Goal: Task Accomplishment & Management: Use online tool/utility

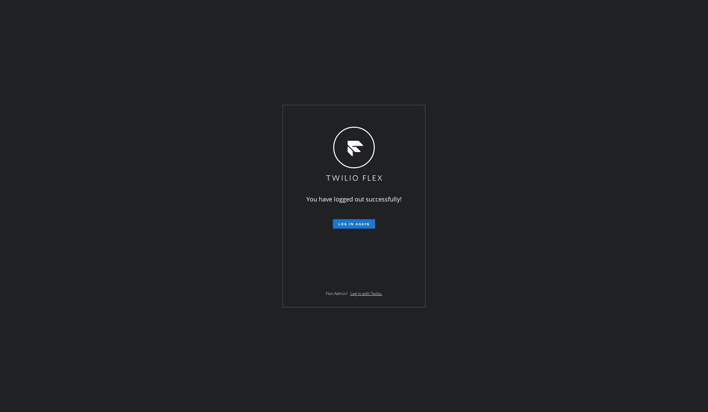
click at [349, 221] on button "Log in again" at bounding box center [354, 223] width 42 height 9
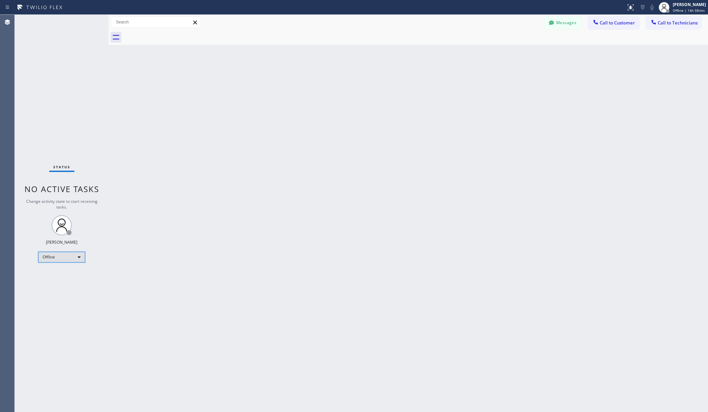
click at [66, 255] on div "Offline" at bounding box center [61, 257] width 47 height 11
click at [55, 281] on li "Unavailable" at bounding box center [61, 283] width 45 height 8
click at [180, 242] on div "Back to Dashboard Change Sender ID Customers Technicians AA Adam Arseneault 09/…" at bounding box center [408, 213] width 599 height 397
drag, startPoint x: 285, startPoint y: 256, endPoint x: 289, endPoint y: 256, distance: 4.0
click at [285, 256] on div "Back to Dashboard Change Sender ID Customers Technicians AA Adam Arseneault 09/…" at bounding box center [408, 213] width 599 height 397
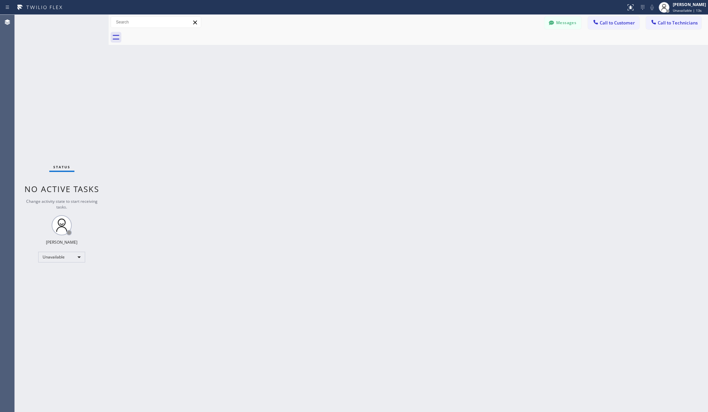
click at [305, 225] on div "Back to Dashboard Change Sender ID Customers Technicians AA Adam Arseneault 09/…" at bounding box center [408, 213] width 599 height 397
drag, startPoint x: 149, startPoint y: 178, endPoint x: 149, endPoint y: 183, distance: 4.7
click at [149, 178] on div "Back to Dashboard Change Sender ID Customers Technicians AA Adam Arseneault 09/…" at bounding box center [408, 213] width 599 height 397
click at [161, 95] on div "Back to Dashboard Change Sender ID Customers Technicians AA Adam Arseneault 09/…" at bounding box center [408, 213] width 599 height 397
click at [176, 94] on div "Back to Dashboard Change Sender ID Customers Technicians AA Adam Arseneault 09/…" at bounding box center [408, 213] width 599 height 397
